Goal: Task Accomplishment & Management: Manage account settings

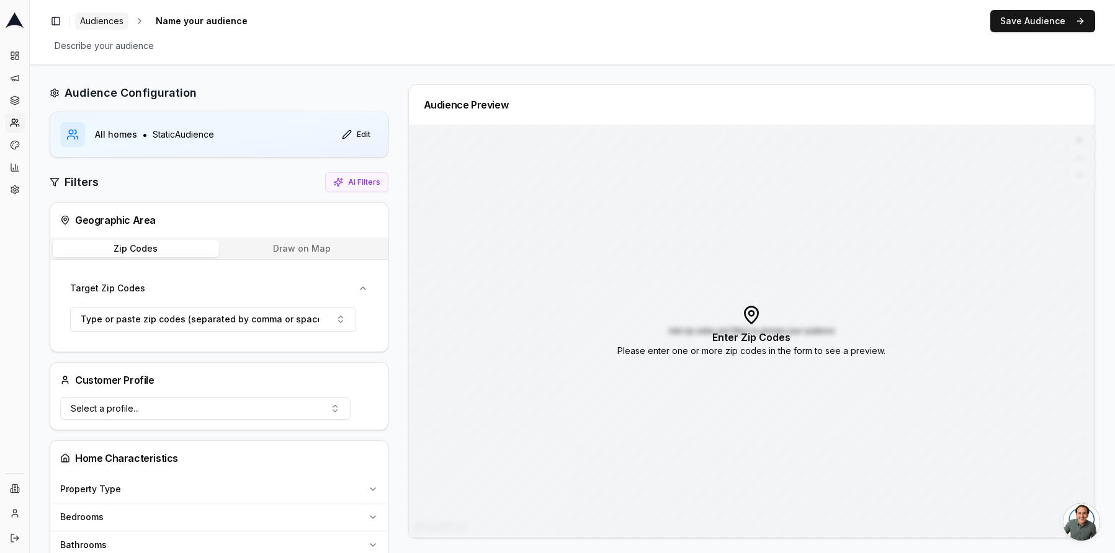
click at [109, 22] on span "Audiences" at bounding box center [101, 21] width 43 height 12
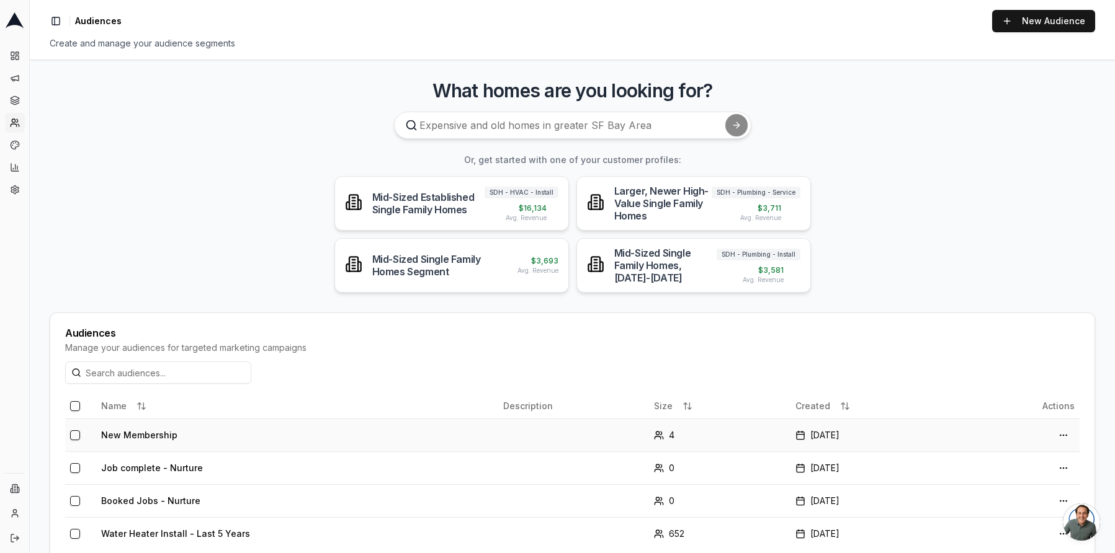
scroll to position [32, 0]
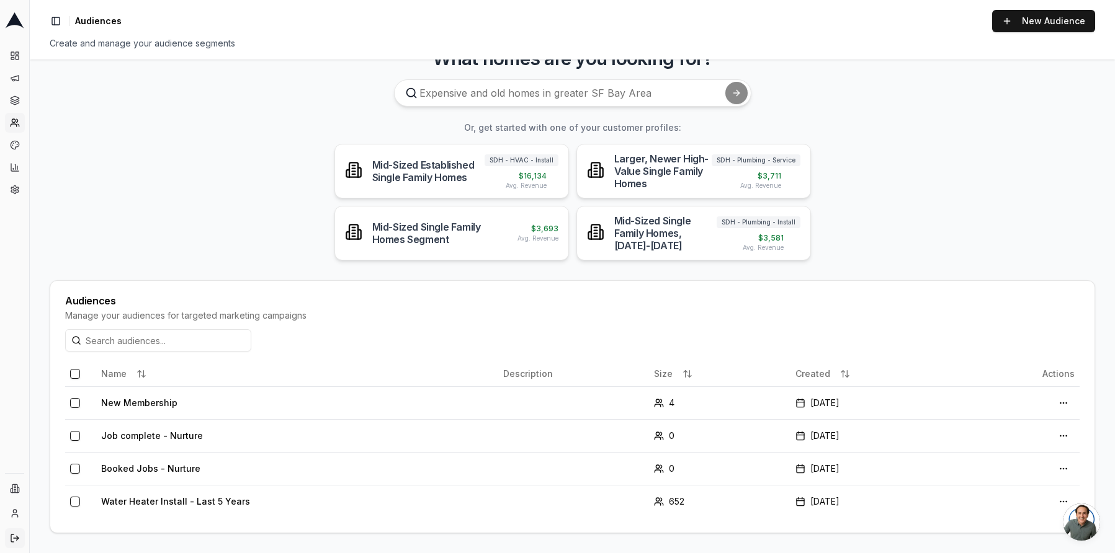
click at [14, 534] on icon "Log out" at bounding box center [15, 539] width 10 height 10
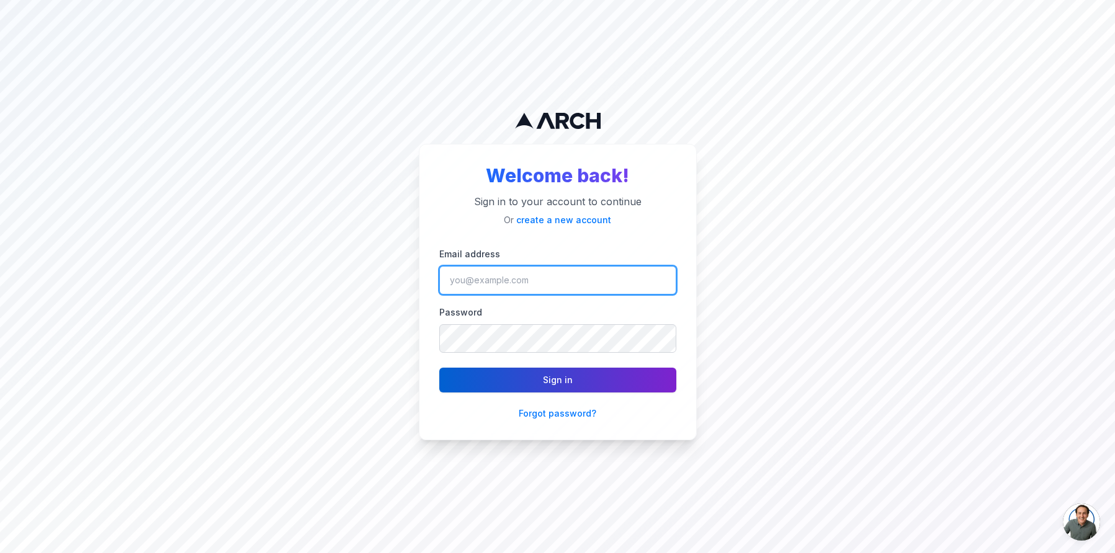
type input "ngedda@intermountainhs.com"
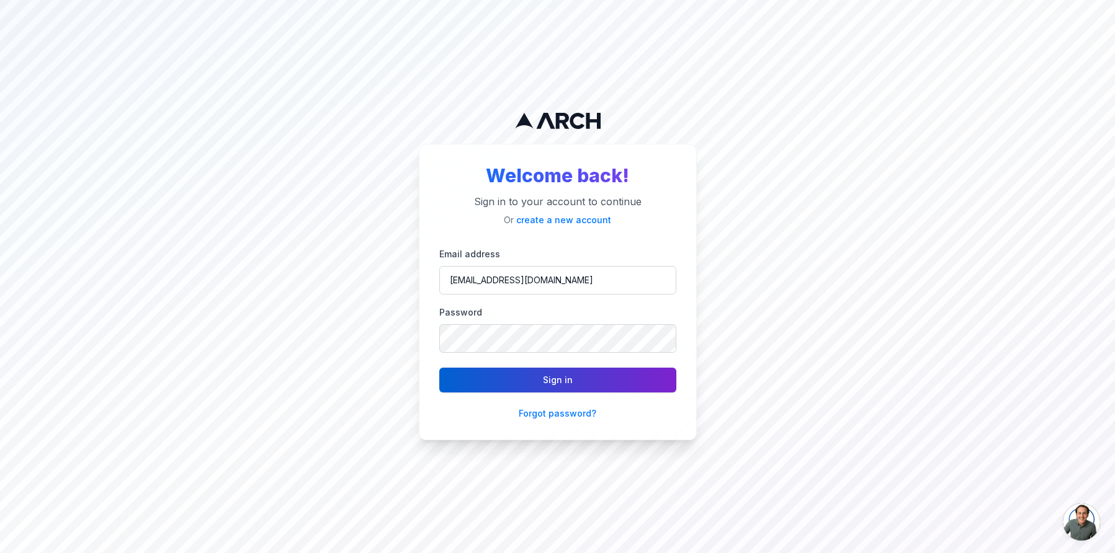
click at [584, 378] on button "Sign in" at bounding box center [557, 380] width 237 height 25
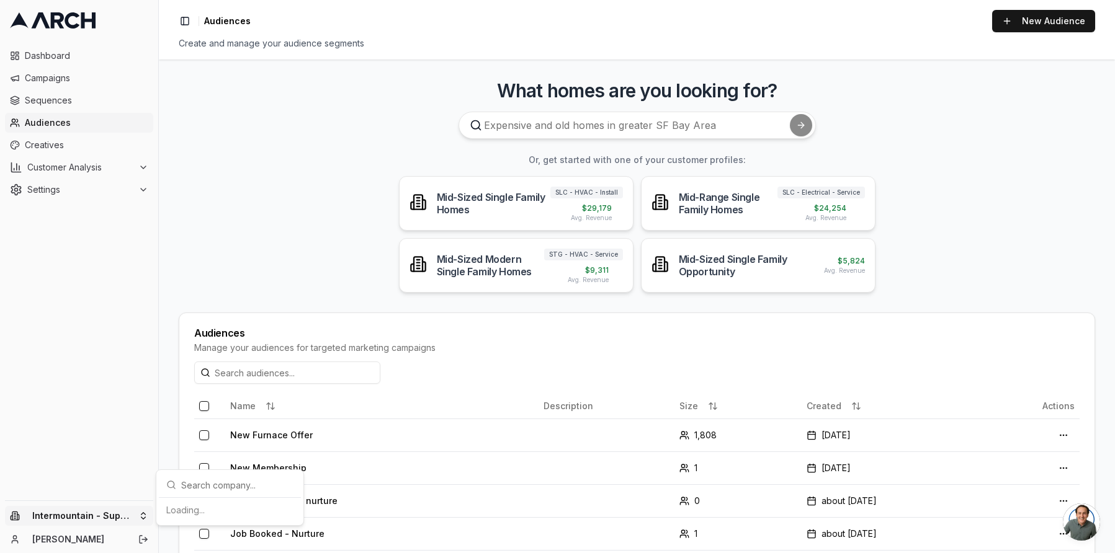
click at [100, 513] on html "Dashboard Campaigns Sequences Audiences Creatives Customer Analysis Settings In…" at bounding box center [557, 276] width 1115 height 553
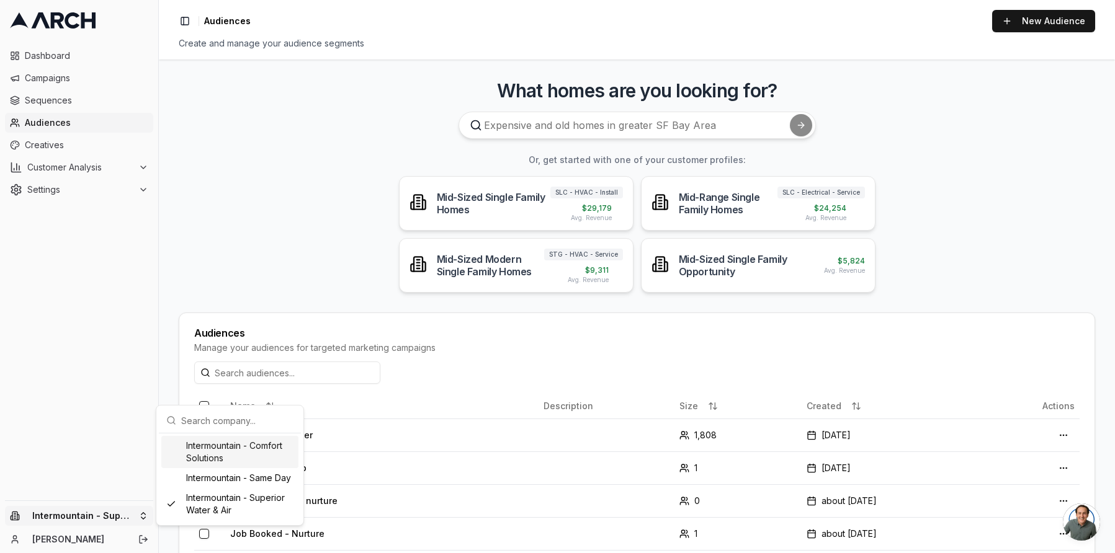
click at [225, 455] on div "Intermountain - Comfort Solutions" at bounding box center [229, 452] width 137 height 32
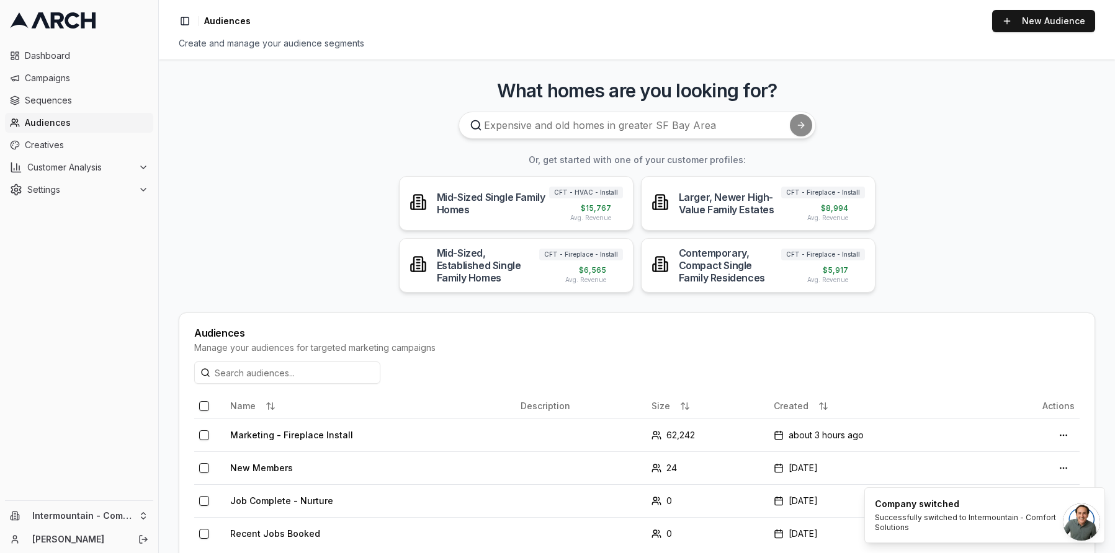
scroll to position [32, 0]
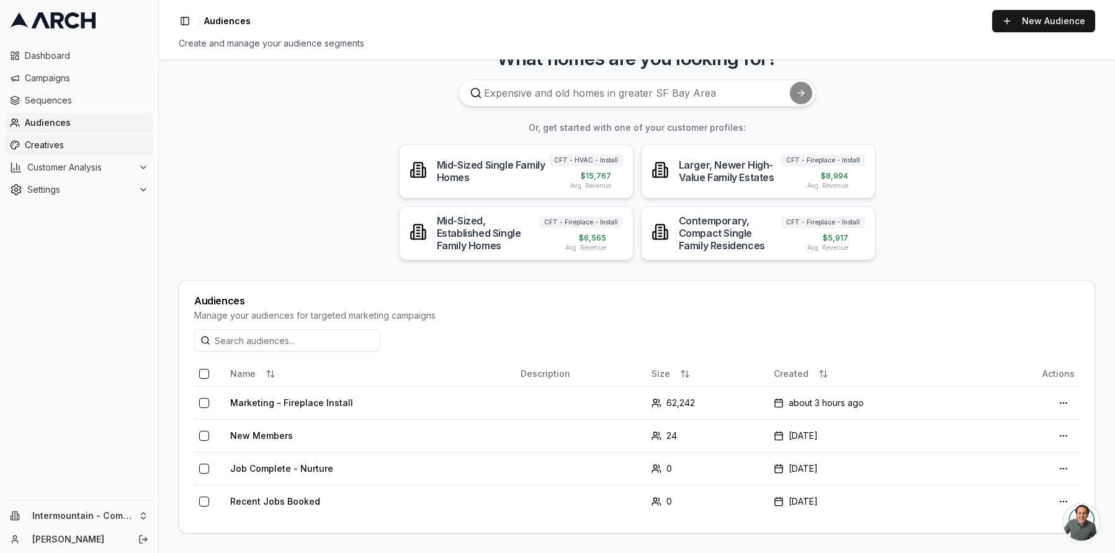
click at [109, 142] on span "Creatives" at bounding box center [86, 145] width 123 height 12
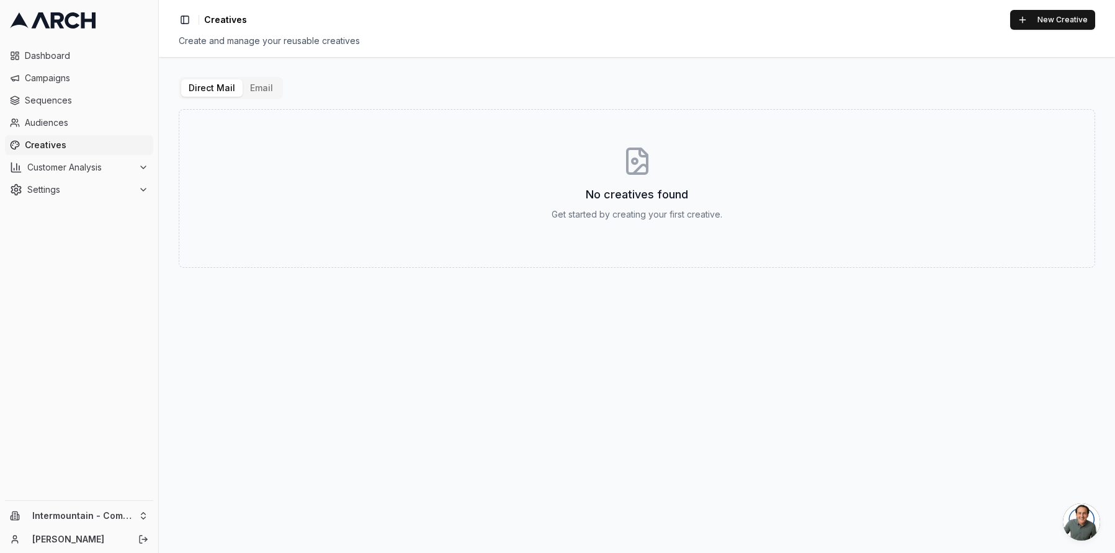
click at [264, 87] on button "Email" at bounding box center [262, 87] width 38 height 17
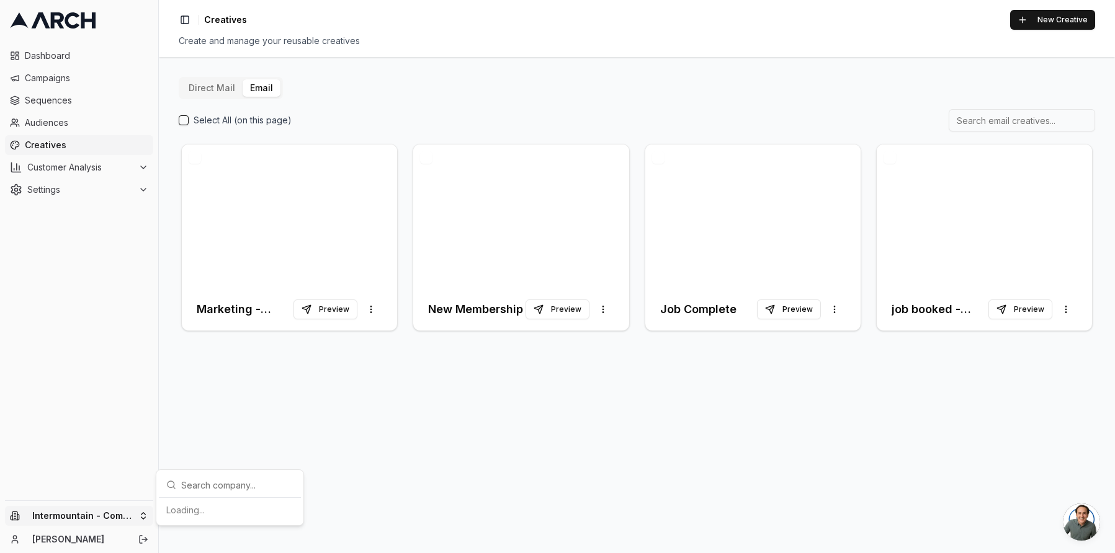
click at [135, 517] on html "Dashboard Campaigns Sequences Audiences Creatives Customer Analysis Settings In…" at bounding box center [557, 276] width 1115 height 553
click at [262, 503] on div "Intermountain - Superior Water & Air" at bounding box center [229, 504] width 137 height 32
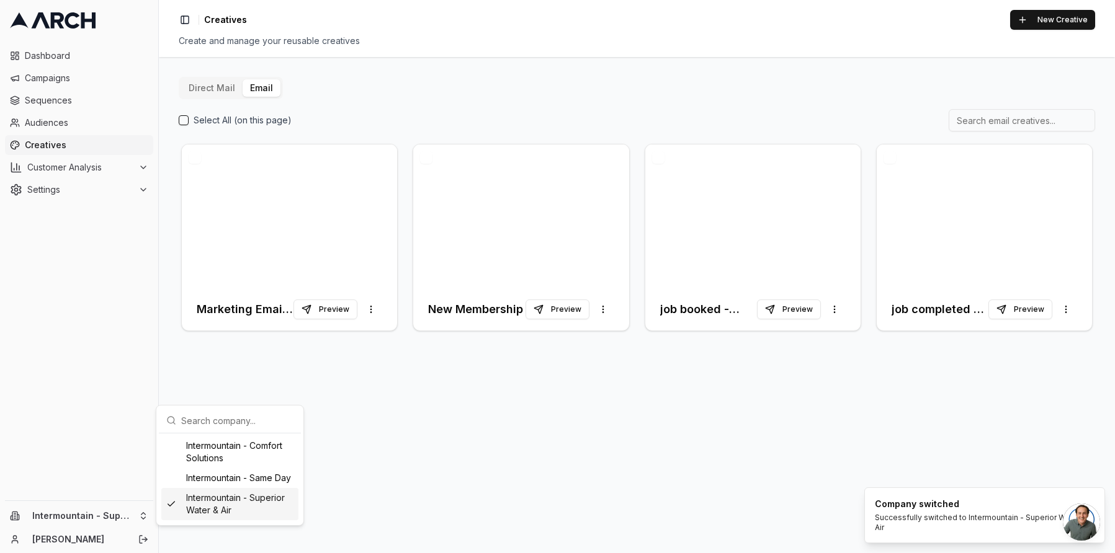
click at [235, 510] on div "Direct Mail Email Select All (on this page) Marketing Email - Furnace Offer Pre…" at bounding box center [637, 305] width 956 height 496
click at [319, 272] on div at bounding box center [289, 217] width 215 height 144
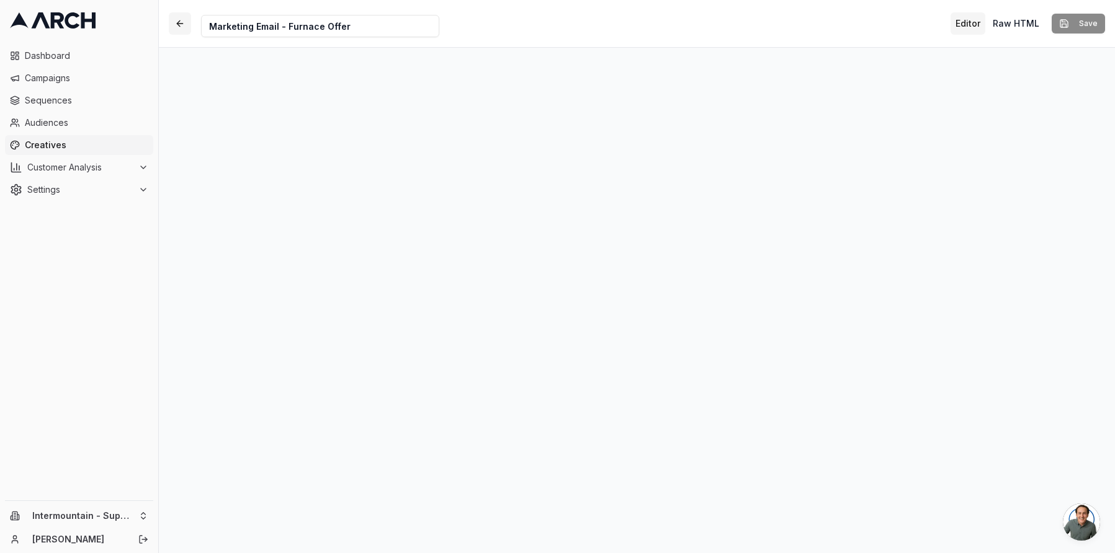
click at [174, 19] on button "button" at bounding box center [180, 23] width 22 height 22
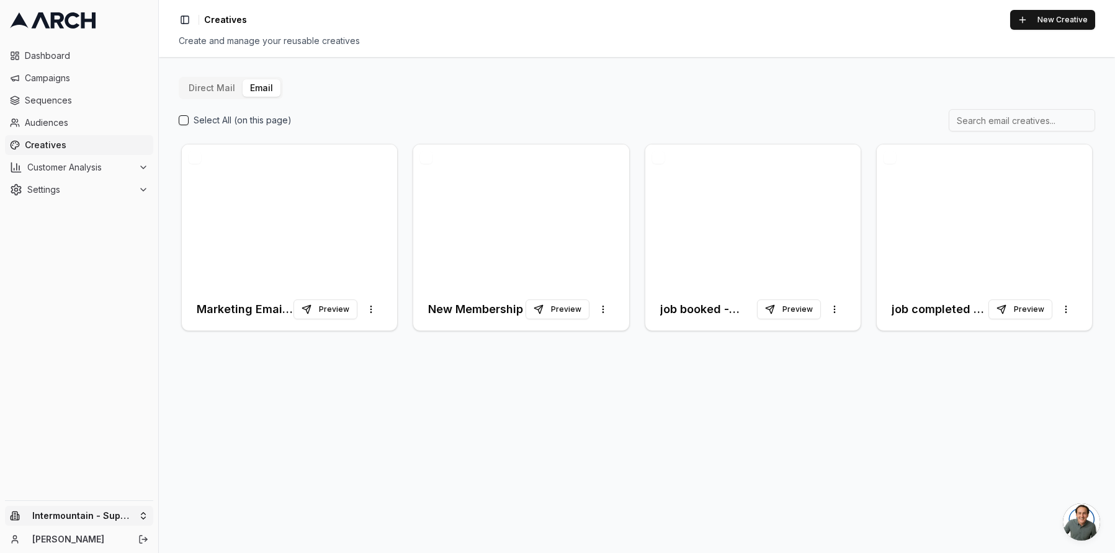
click at [144, 526] on html "Dashboard Campaigns Sequences Audiences Creatives Customer Analysis Settings In…" at bounding box center [557, 276] width 1115 height 553
click at [244, 451] on div "Intermountain - Comfort Solutions" at bounding box center [229, 452] width 137 height 32
